Goal: Transaction & Acquisition: Book appointment/travel/reservation

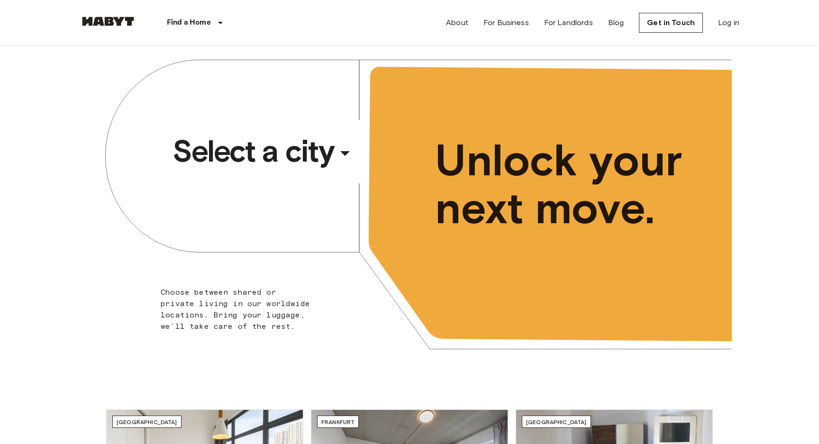
click at [260, 165] on span "Select a city" at bounding box center [253, 151] width 161 height 38
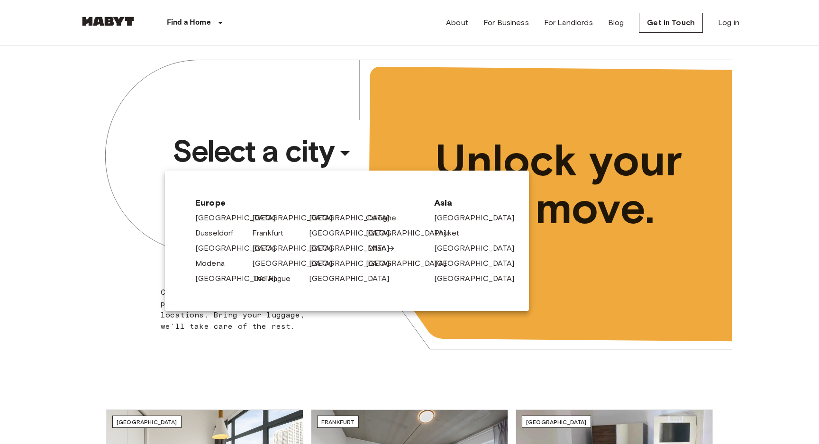
click at [369, 249] on link "Milan" at bounding box center [382, 248] width 28 height 11
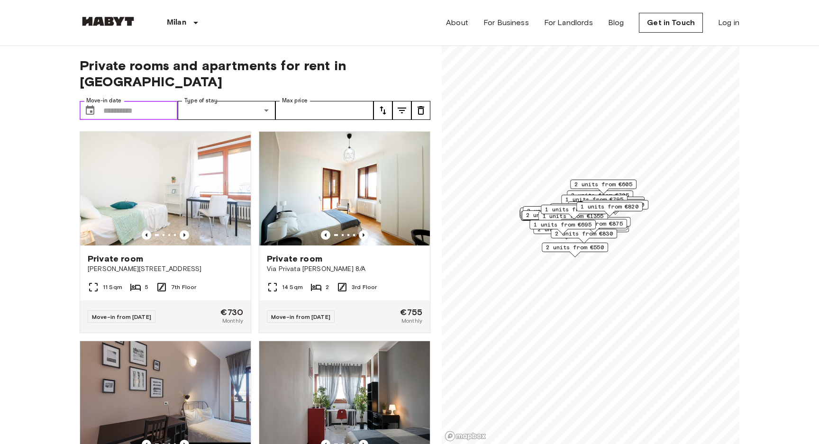
click at [162, 101] on input "Move-in date" at bounding box center [140, 110] width 74 height 19
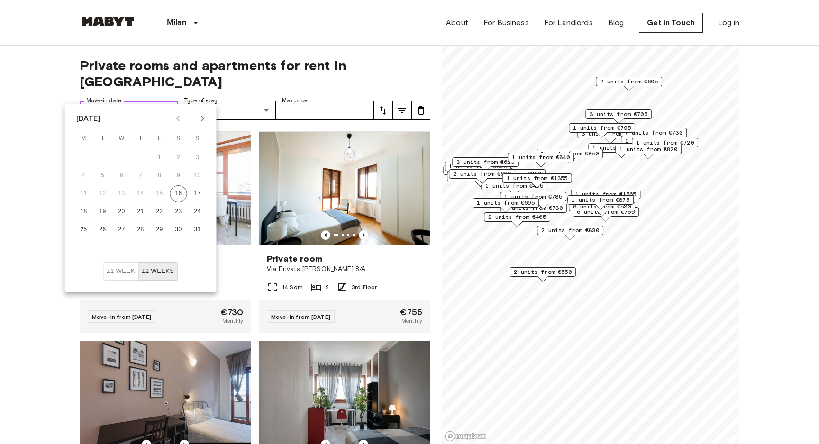
click at [162, 101] on input "Move-in date" at bounding box center [140, 110] width 74 height 19
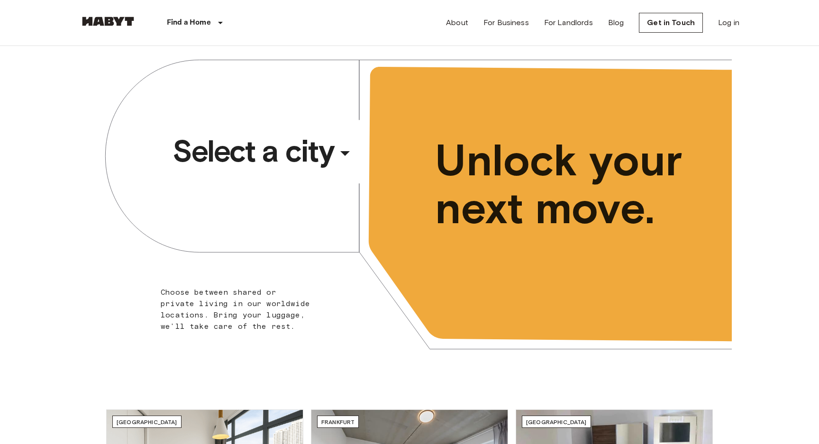
click at [245, 147] on span "Select a city" at bounding box center [253, 151] width 161 height 38
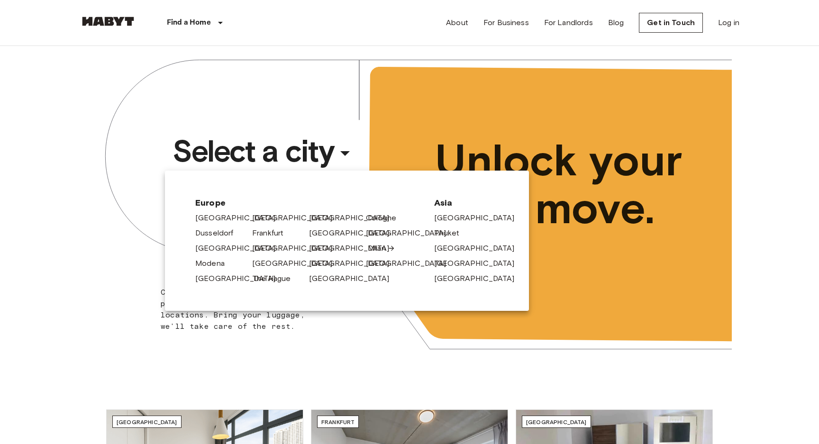
click at [373, 248] on link "Milan" at bounding box center [382, 248] width 28 height 11
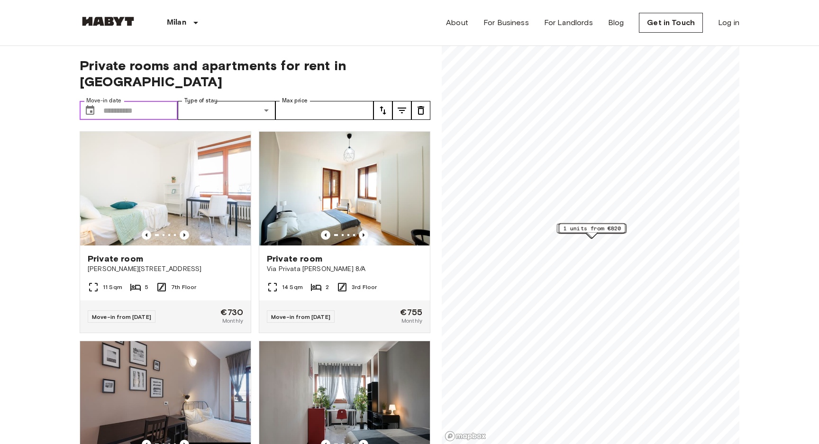
click at [130, 101] on input "Move-in date" at bounding box center [140, 110] width 74 height 19
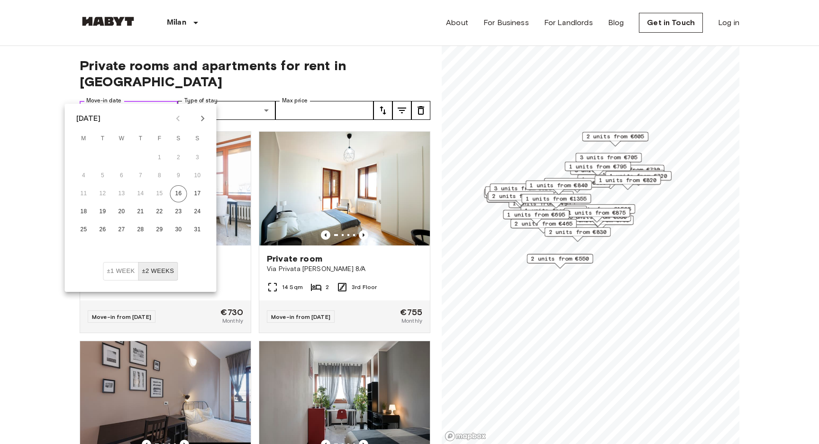
click at [126, 101] on input "Move-in date" at bounding box center [140, 110] width 74 height 19
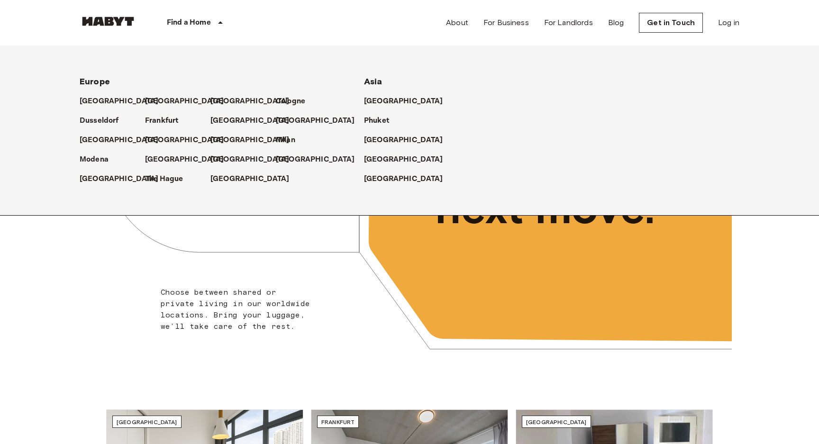
click at [127, 22] on img at bounding box center [108, 21] width 57 height 9
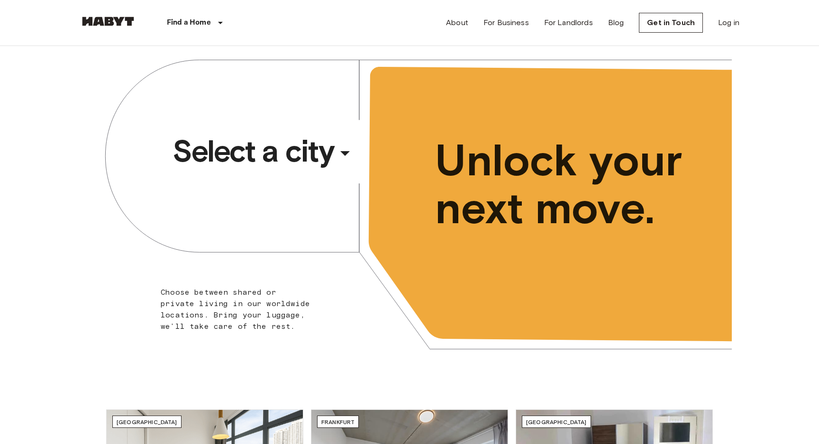
click at [287, 156] on span "Select a city" at bounding box center [253, 151] width 161 height 38
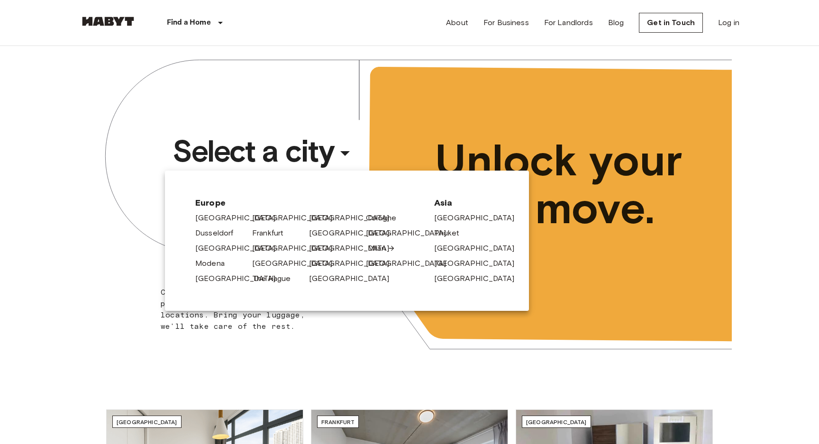
click at [380, 251] on link "Milan" at bounding box center [382, 248] width 28 height 11
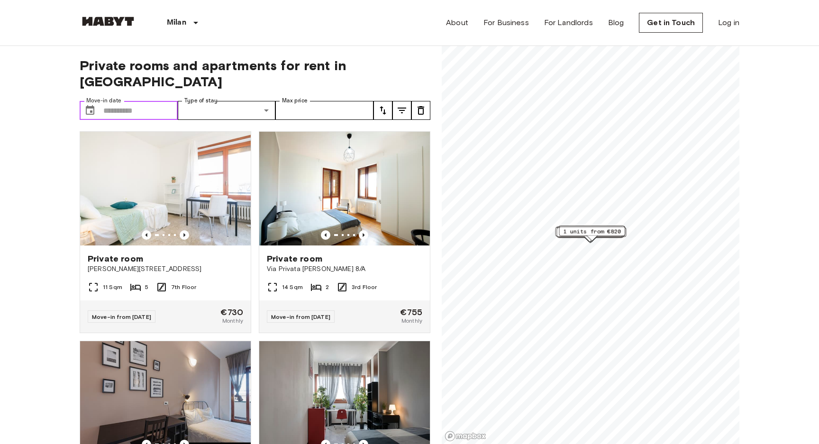
click at [110, 101] on input "Move-in date" at bounding box center [140, 110] width 74 height 19
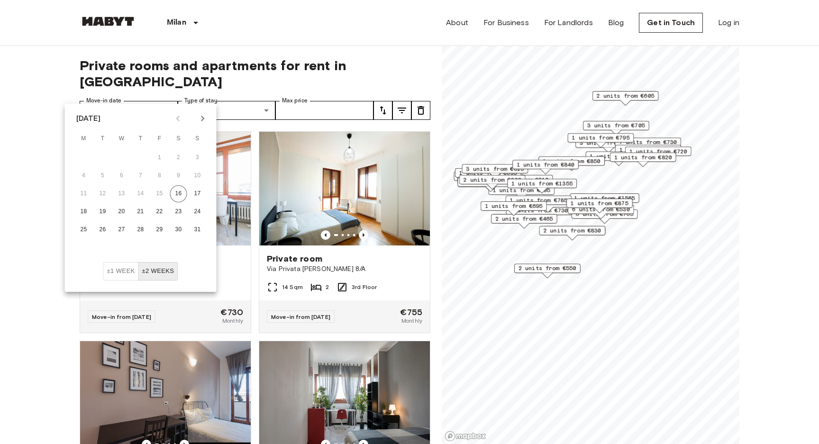
click at [200, 124] on button "Next month" at bounding box center [203, 118] width 16 height 16
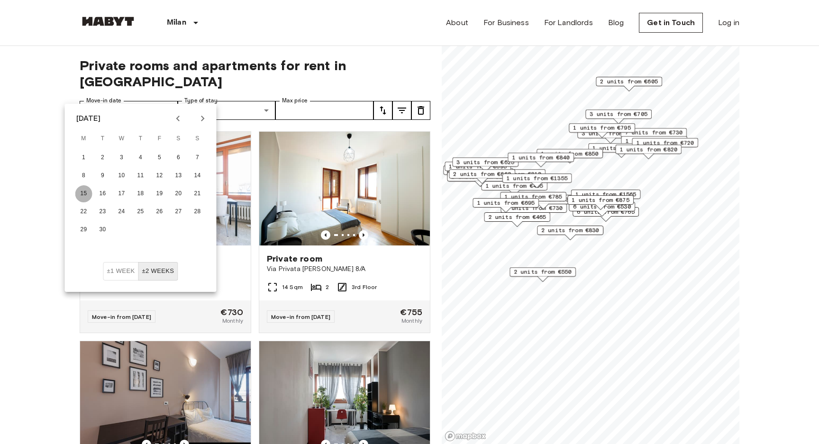
click at [91, 195] on button "15" at bounding box center [83, 193] width 17 height 17
type input "**********"
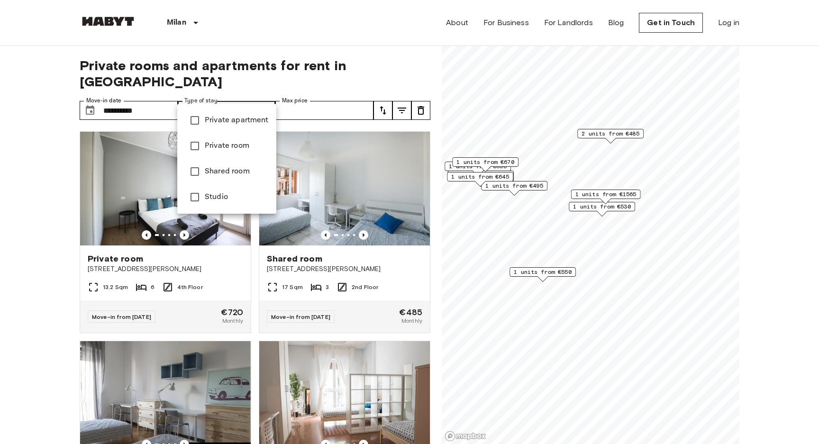
click at [229, 121] on span "Private apartment" at bounding box center [237, 120] width 64 height 11
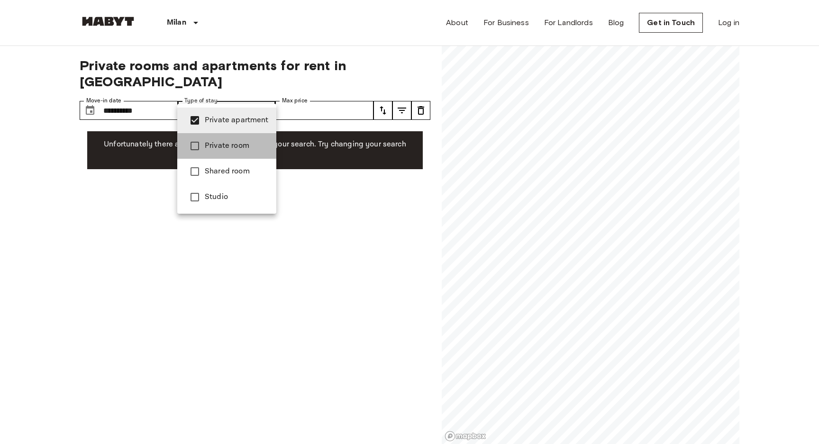
click at [232, 152] on li "Private room" at bounding box center [226, 146] width 99 height 26
type input "**********"
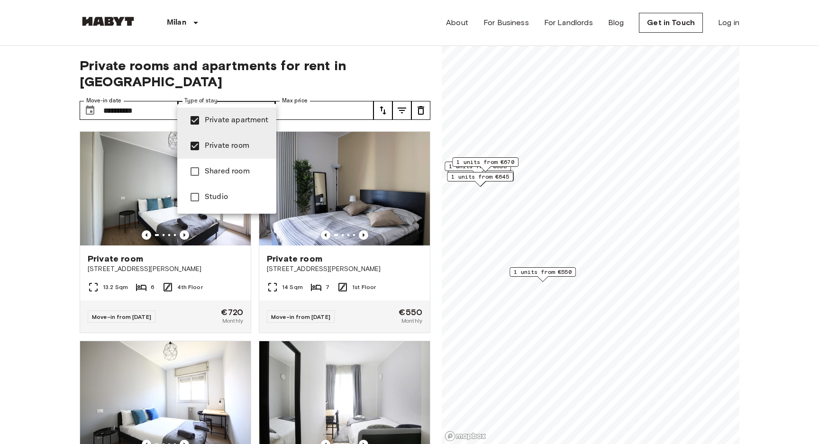
click at [315, 95] on div at bounding box center [409, 222] width 819 height 444
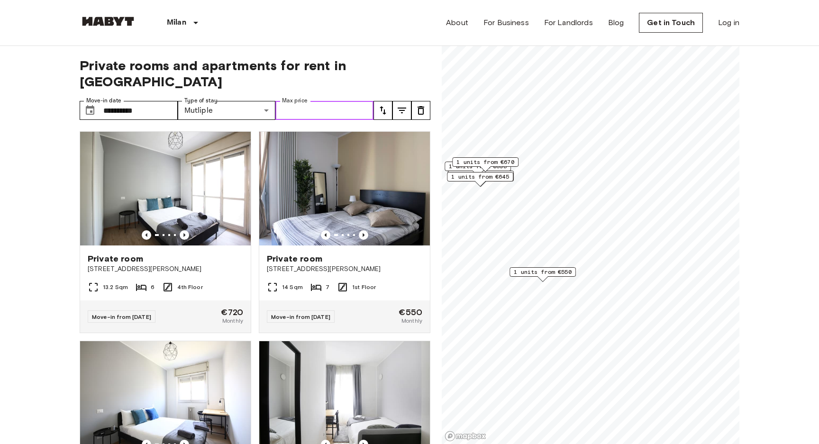
click at [315, 101] on input "Max price" at bounding box center [325, 110] width 98 height 19
type input "****"
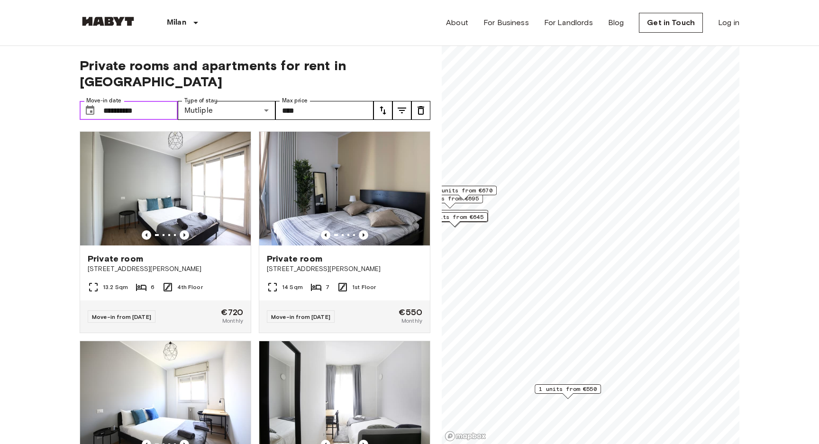
click at [132, 101] on input "**********" at bounding box center [140, 110] width 74 height 19
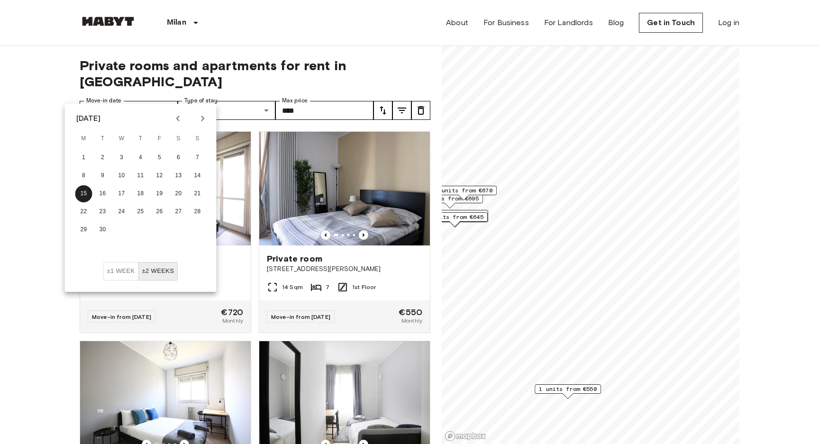
click at [202, 120] on icon "Next month" at bounding box center [202, 118] width 11 height 11
click at [123, 154] on button "1" at bounding box center [121, 157] width 17 height 17
type input "**********"
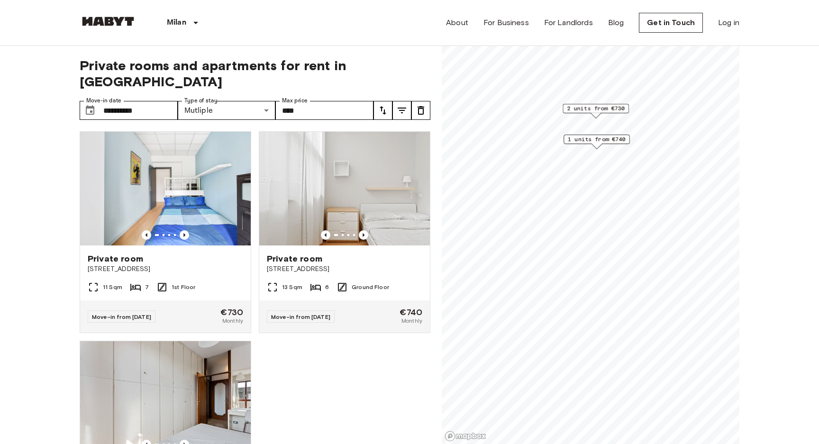
click at [598, 139] on span "1 units from €740" at bounding box center [597, 139] width 58 height 9
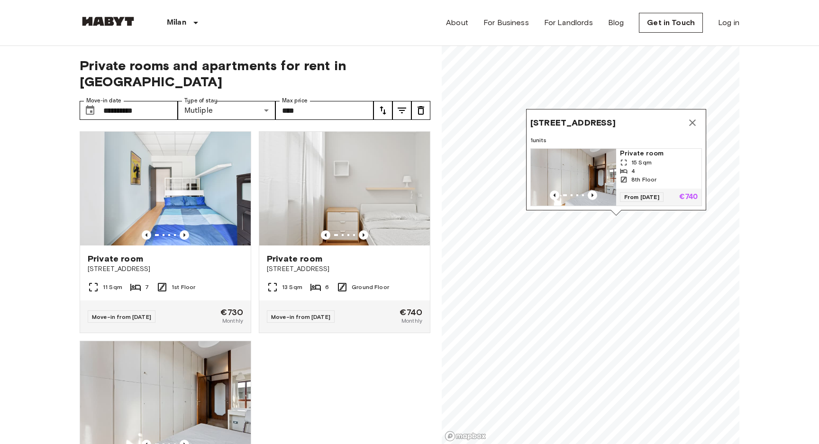
click at [694, 130] on button "Map marker" at bounding box center [692, 122] width 19 height 19
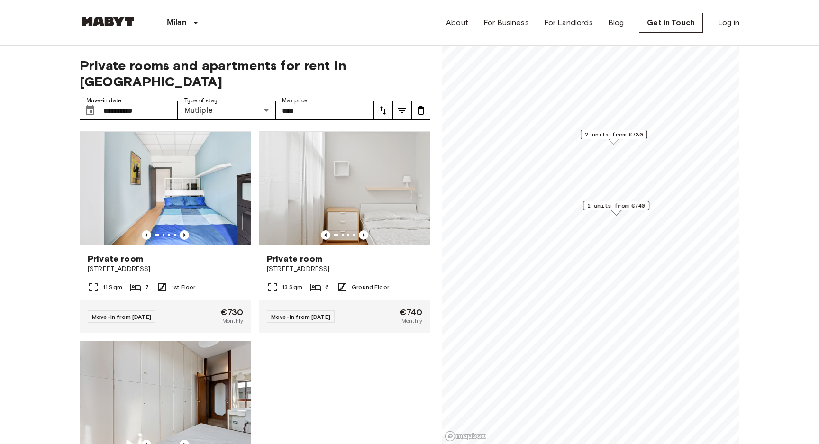
click at [623, 137] on span "2 units from €730" at bounding box center [614, 134] width 58 height 9
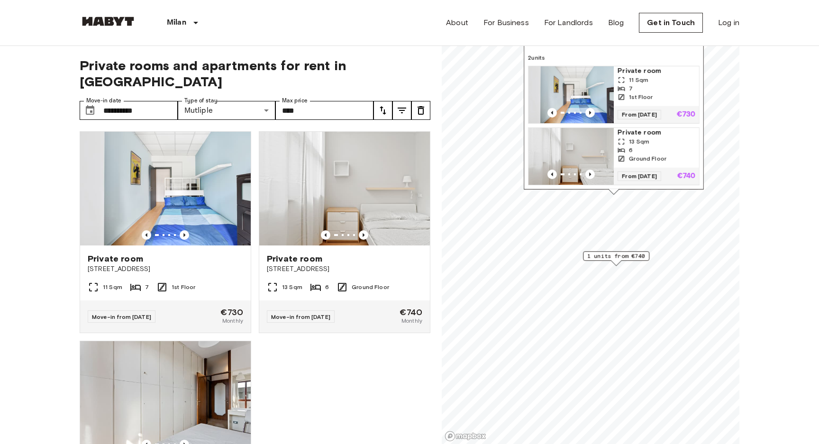
drag, startPoint x: 641, startPoint y: 209, endPoint x: 640, endPoint y: 264, distance: 54.5
click at [640, 260] on span "1 units from €740" at bounding box center [617, 256] width 58 height 9
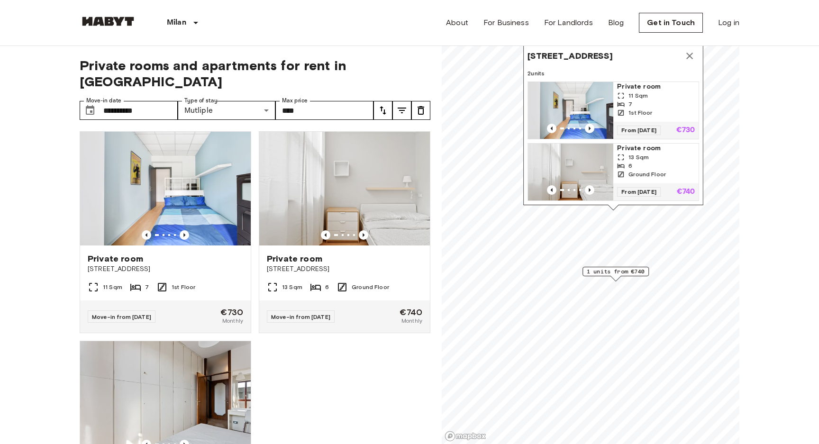
drag, startPoint x: 640, startPoint y: 264, endPoint x: 640, endPoint y: 276, distance: 11.9
click at [640, 276] on span "1 units from €740" at bounding box center [616, 271] width 58 height 9
click at [629, 274] on span "1 units from €740" at bounding box center [616, 273] width 58 height 9
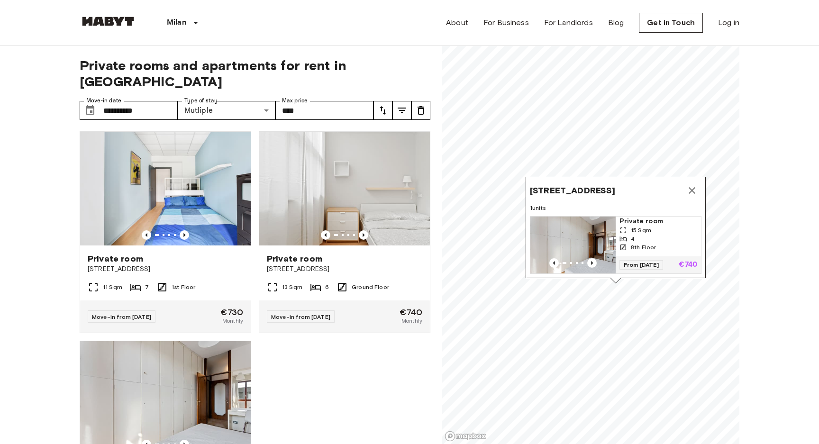
click at [667, 237] on div "4" at bounding box center [659, 239] width 78 height 9
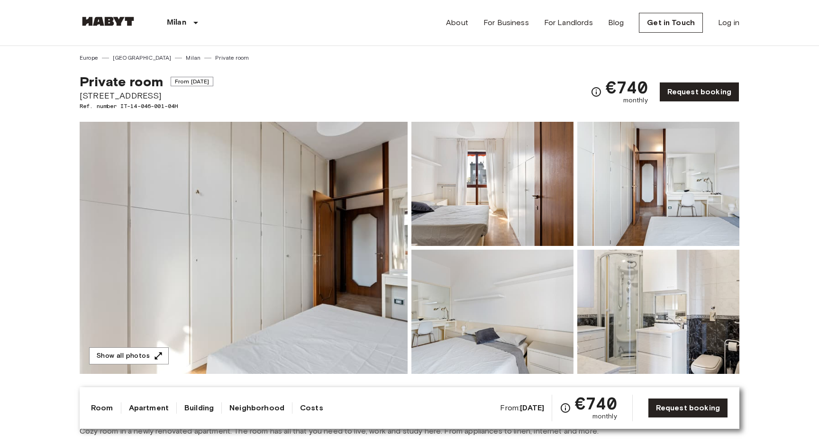
click at [273, 274] on img at bounding box center [244, 248] width 328 height 252
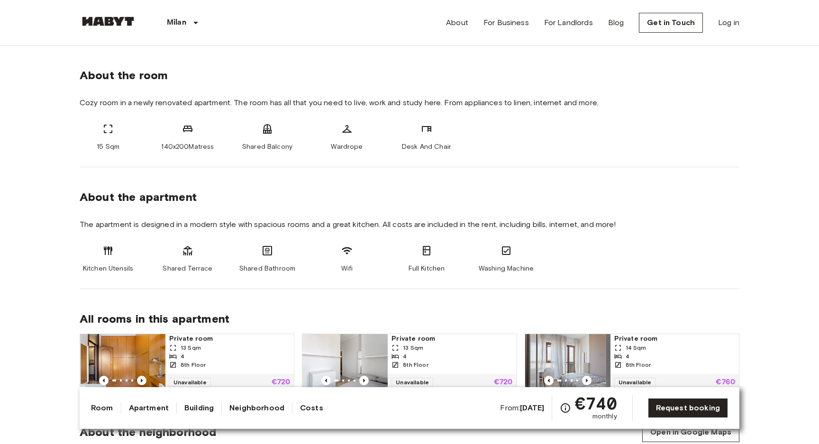
click at [136, 404] on link "Apartment" at bounding box center [149, 408] width 40 height 11
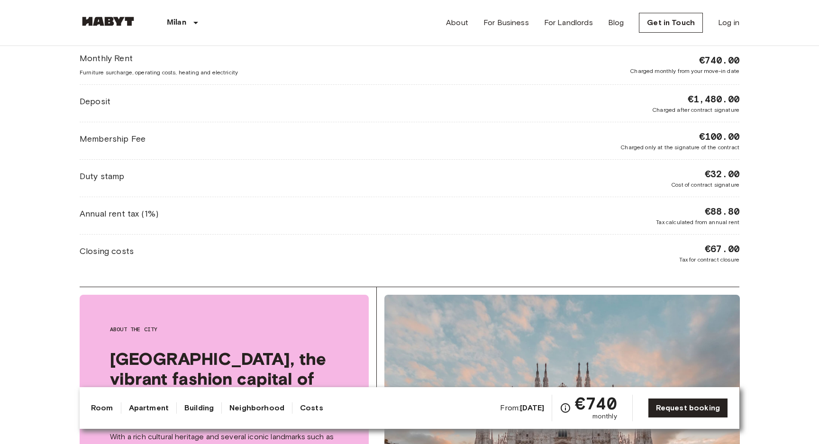
scroll to position [1147, 0]
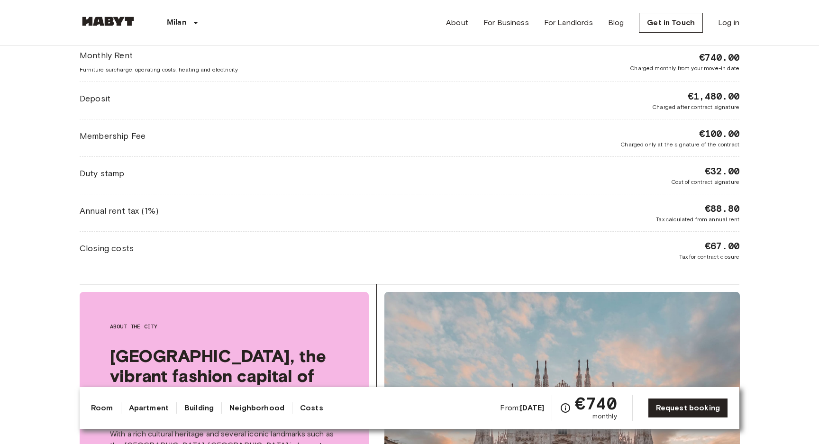
click at [108, 412] on link "Room" at bounding box center [102, 408] width 22 height 11
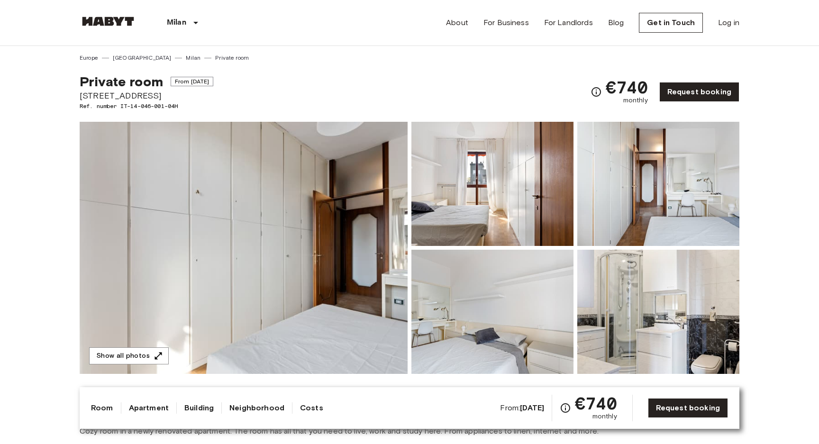
click at [194, 286] on img at bounding box center [244, 248] width 328 height 252
